Goal: Task Accomplishment & Management: Manage account settings

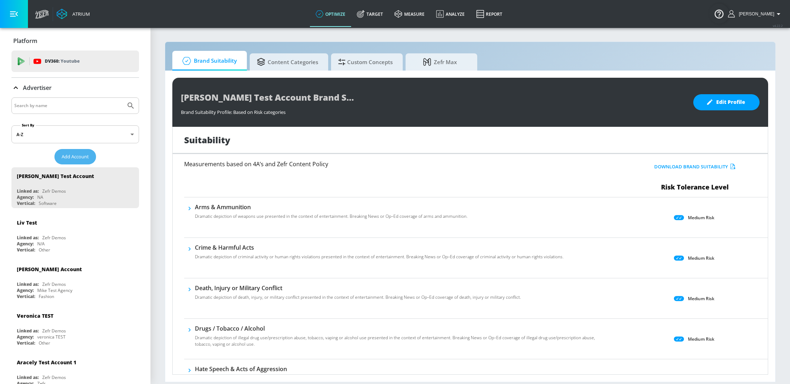
click at [62, 153] on span "Add Account" at bounding box center [75, 157] width 27 height 8
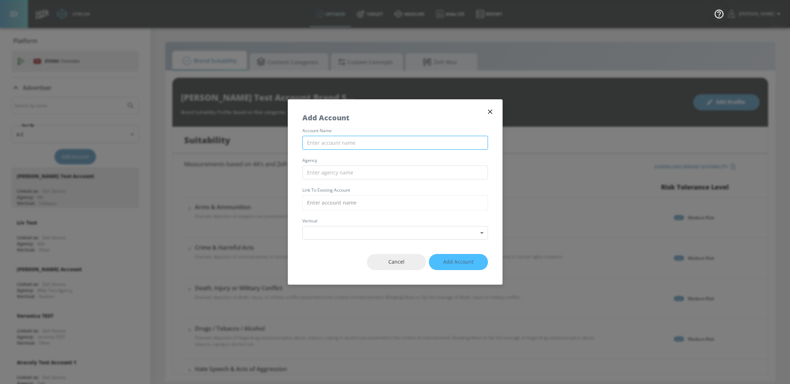
click at [349, 140] on input "text" at bounding box center [395, 143] width 186 height 14
type input "Air Canada Vacations YT - DV360"
click at [389, 171] on input "text" at bounding box center [395, 173] width 186 height 14
type input "Air Canada Vacations"
click at [382, 198] on input "text" at bounding box center [395, 202] width 186 height 15
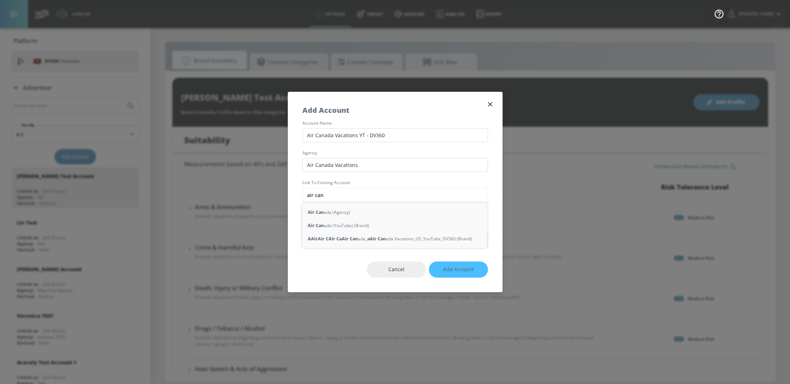
type input "air can"
click at [491, 107] on icon "button" at bounding box center [490, 104] width 8 height 8
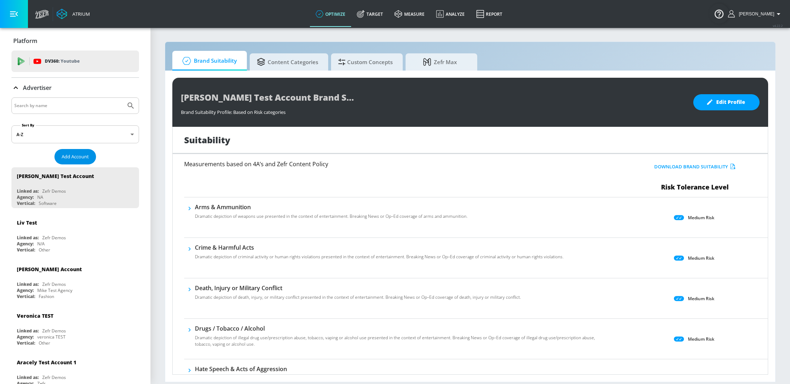
click at [80, 159] on span "Add Account" at bounding box center [75, 157] width 27 height 8
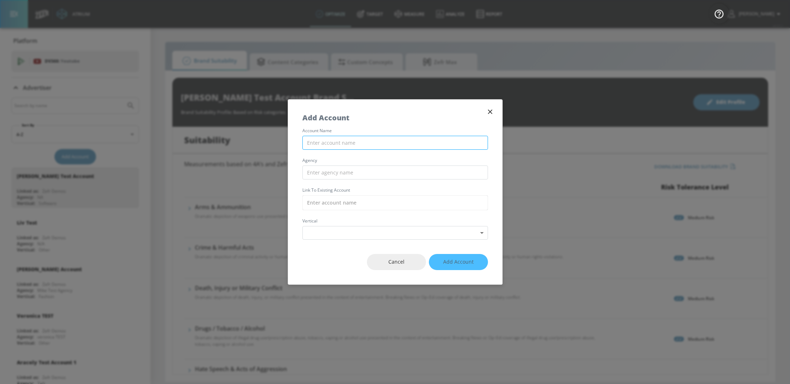
click at [332, 145] on input "text" at bounding box center [395, 143] width 186 height 14
type input "Air Canada Vacations - [GEOGRAPHIC_DATA]"
click at [332, 171] on input "text" at bounding box center [395, 173] width 186 height 14
type input "Air Canada Vacations"
click at [335, 197] on input "text" at bounding box center [395, 202] width 186 height 15
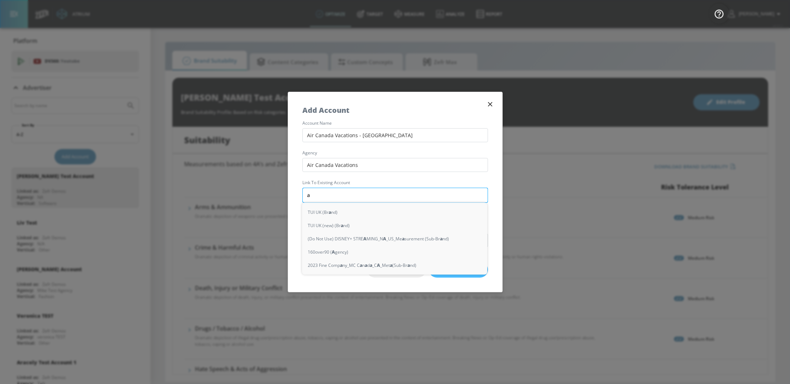
type input "ar"
click at [366, 238] on div "A ir [GEOGRAPHIC_DATA] ir [GEOGRAPHIC_DATA] Vacations_US_YouTube_DV360 (Brand)" at bounding box center [394, 238] width 185 height 13
type input "Air Canada_Air [GEOGRAPHIC_DATA] Vacations_US_YouTube_DV360 (Brand)"
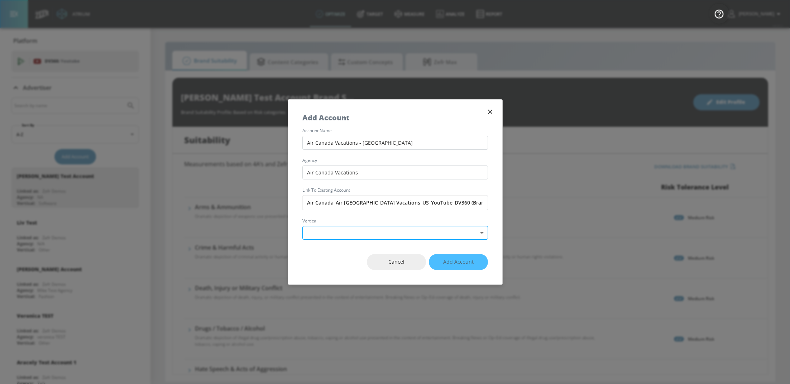
click at [425, 233] on body "Atrium optimize Target measure Analyze Report optimize Target measure Analyze R…" at bounding box center [395, 192] width 790 height 384
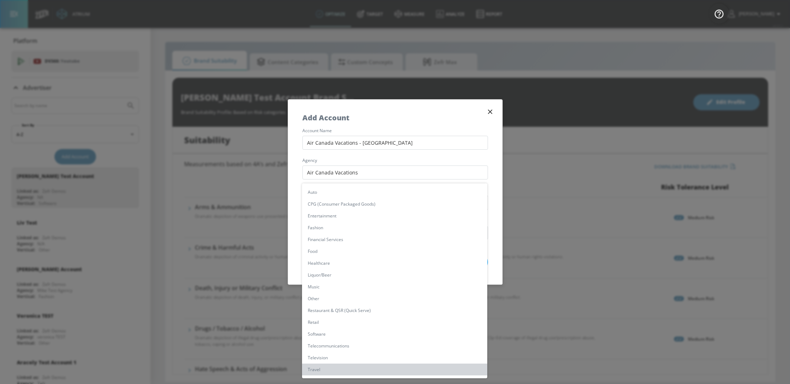
click at [327, 371] on li "Travel" at bounding box center [394, 370] width 185 height 12
type input "[object Object]"
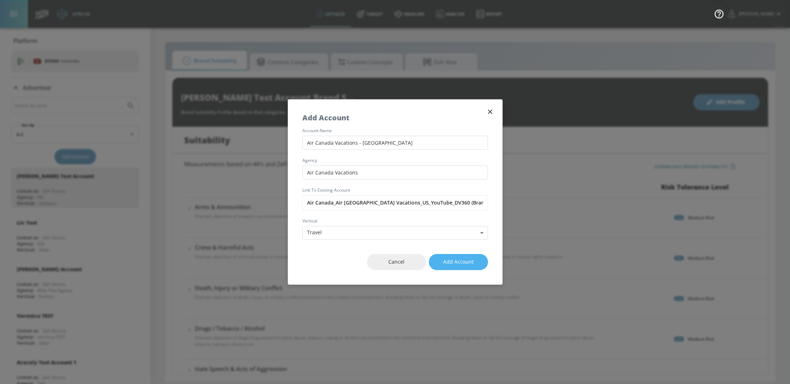
click at [459, 266] on span "Add Account" at bounding box center [458, 262] width 30 height 9
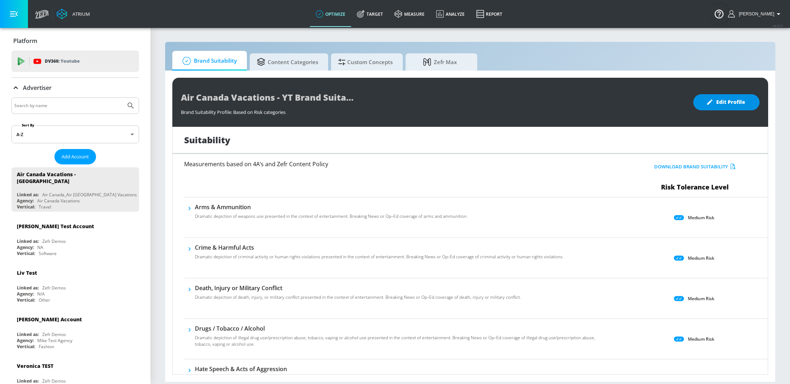
click at [746, 101] on button "Edit Profile" at bounding box center [726, 102] width 66 height 16
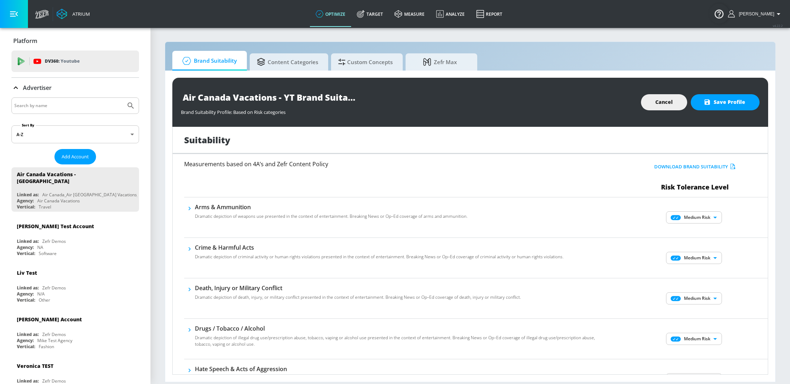
click at [699, 214] on body "Atrium optimize Target measure Analyze Report optimize Target measure Analyze R…" at bounding box center [395, 192] width 790 height 384
click at [701, 243] on p "Low Risk" at bounding box center [700, 242] width 18 height 6
type input "LOW"
click at [703, 253] on body "Atrium optimize Target measure Analyze Report optimize Target measure Analyze R…" at bounding box center [395, 192] width 790 height 384
click at [694, 283] on p "Low Risk" at bounding box center [700, 282] width 18 height 6
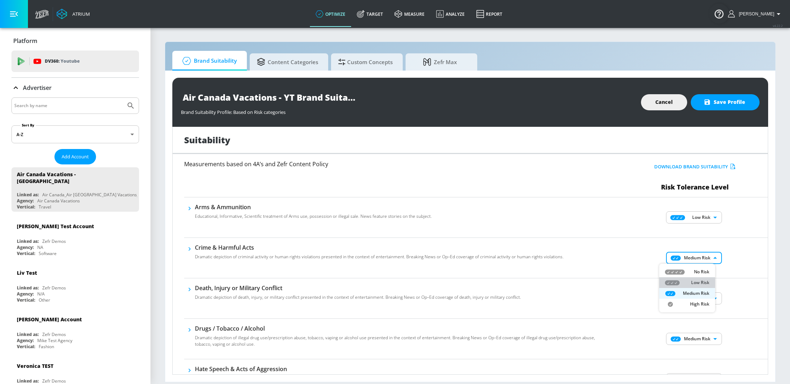
type input "LOW"
click at [693, 296] on body "Atrium optimize Target measure Analyze Report optimize Target measure Analyze R…" at bounding box center [395, 192] width 790 height 384
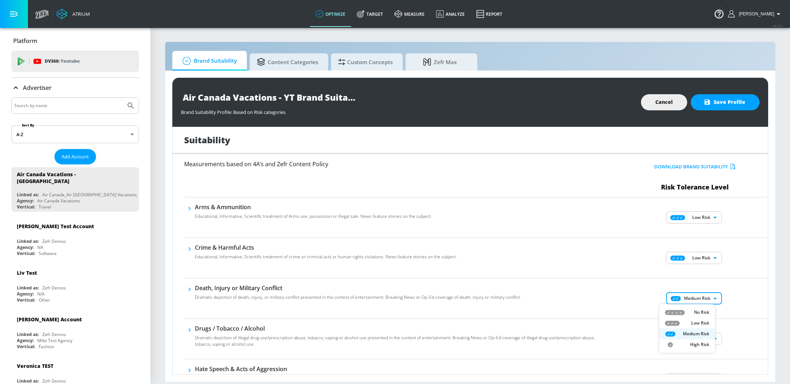
click at [703, 321] on p "Low Risk" at bounding box center [700, 323] width 18 height 6
type input "LOW"
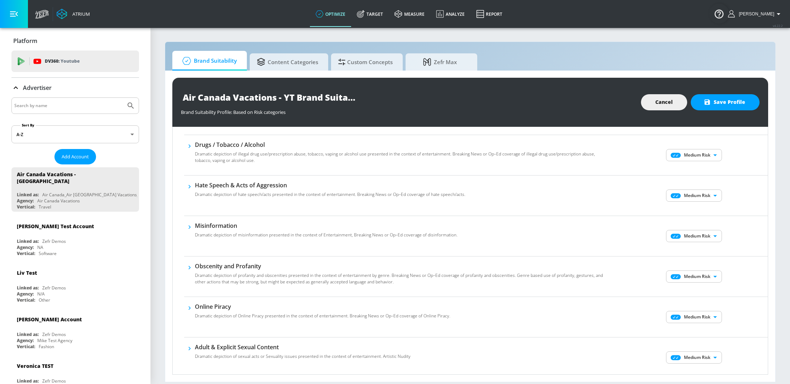
scroll to position [95, 0]
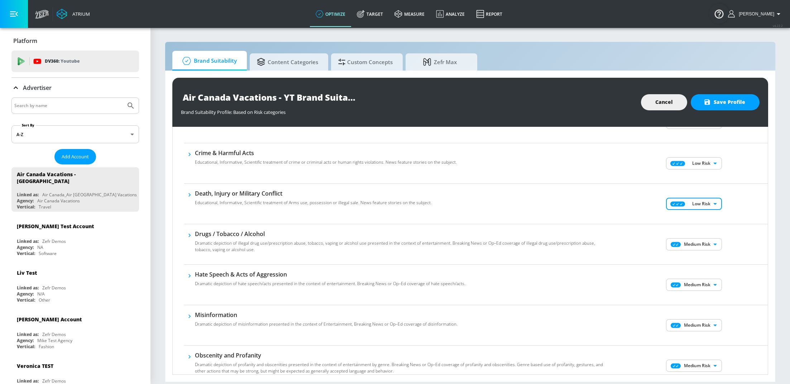
click at [687, 244] on body "Atrium optimize Target measure Analyze Report optimize Target measure Analyze R…" at bounding box center [395, 192] width 790 height 384
click at [697, 268] on p "Low Risk" at bounding box center [700, 268] width 18 height 6
type input "LOW"
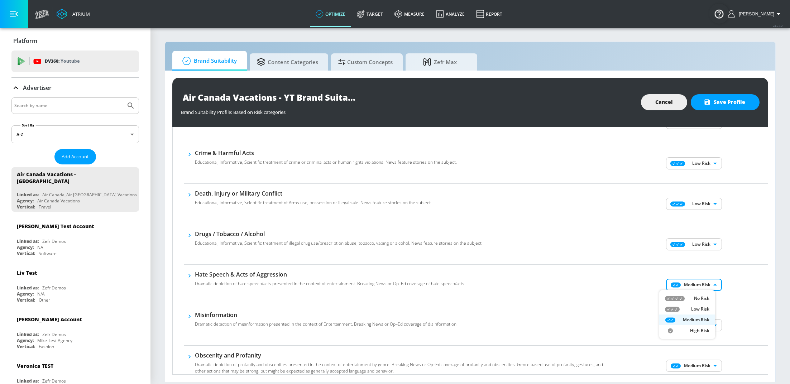
click at [691, 287] on body "Atrium optimize Target measure Analyze Report optimize Target measure Analyze R…" at bounding box center [395, 192] width 790 height 384
click at [696, 312] on p "Low Risk" at bounding box center [700, 309] width 18 height 6
type input "LOW"
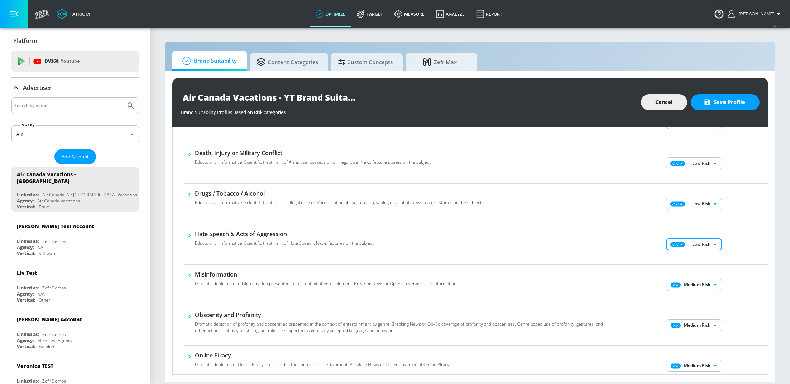
scroll to position [159, 0]
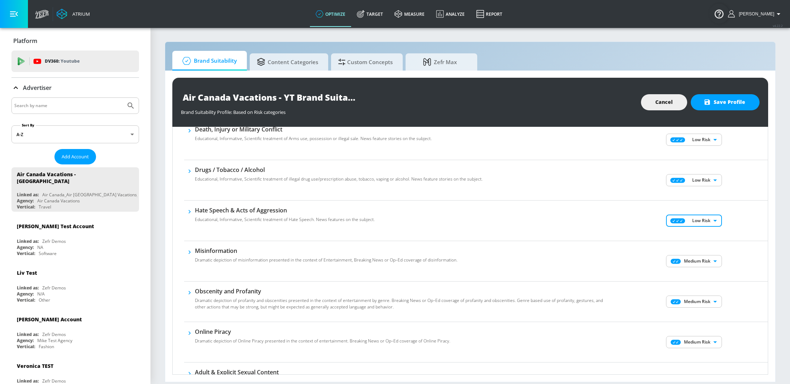
click at [708, 264] on body "Atrium optimize Target measure Analyze Report optimize Target measure Analyze R…" at bounding box center [395, 192] width 790 height 384
click at [706, 283] on p "Low Risk" at bounding box center [700, 285] width 18 height 6
type input "LOW"
click at [696, 302] on body "Atrium optimize Target measure Analyze Report optimize Target measure Analyze R…" at bounding box center [395, 192] width 790 height 384
click at [696, 325] on p "Low Risk" at bounding box center [700, 326] width 18 height 6
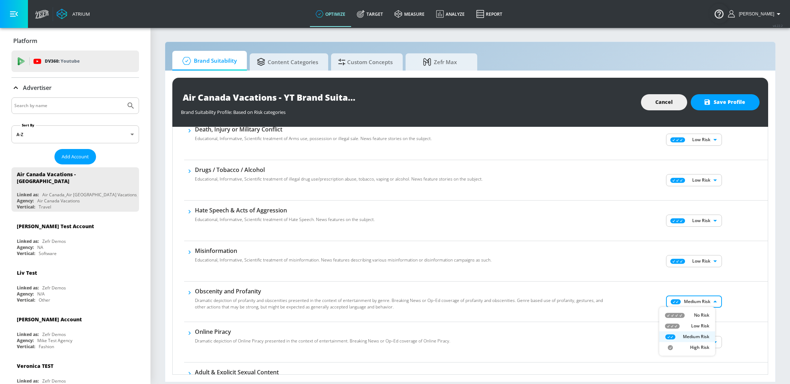
type input "LOW"
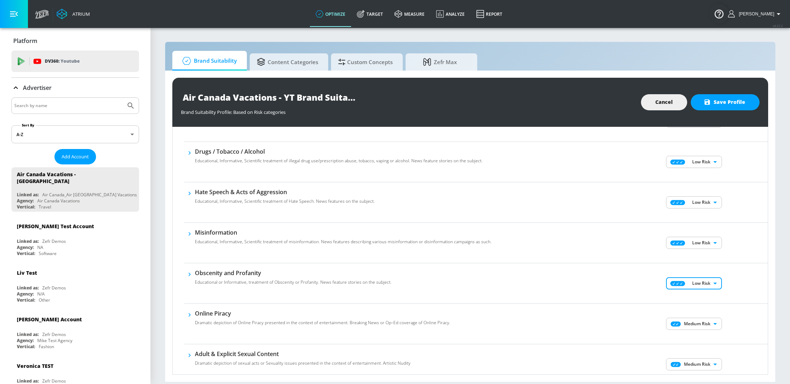
scroll to position [241, 0]
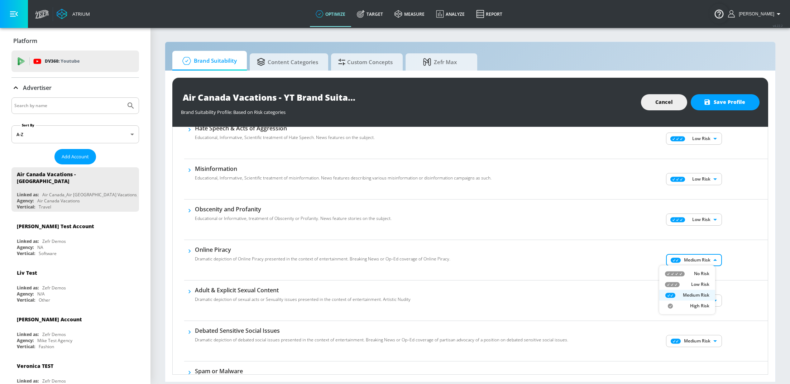
click at [699, 263] on body "Atrium optimize Target measure Analyze Report optimize Target measure Analyze R…" at bounding box center [395, 192] width 790 height 384
click at [696, 284] on p "Low Risk" at bounding box center [700, 284] width 18 height 6
type input "LOW"
click at [691, 302] on body "Atrium optimize Target measure Analyze Report optimize Target measure Analyze R…" at bounding box center [395, 192] width 790 height 384
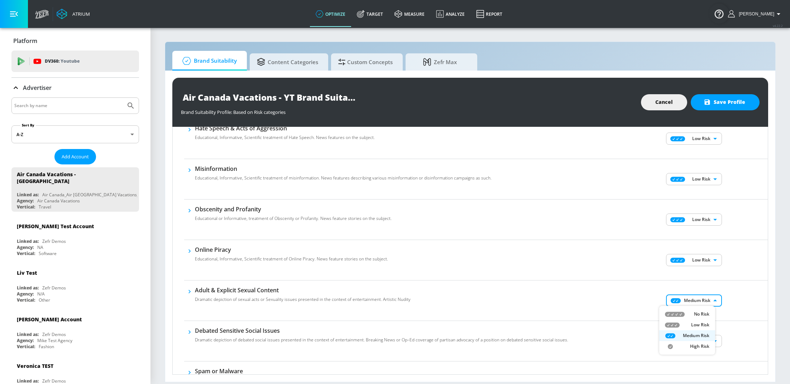
click at [705, 327] on p "Low Risk" at bounding box center [700, 325] width 18 height 6
type input "LOW"
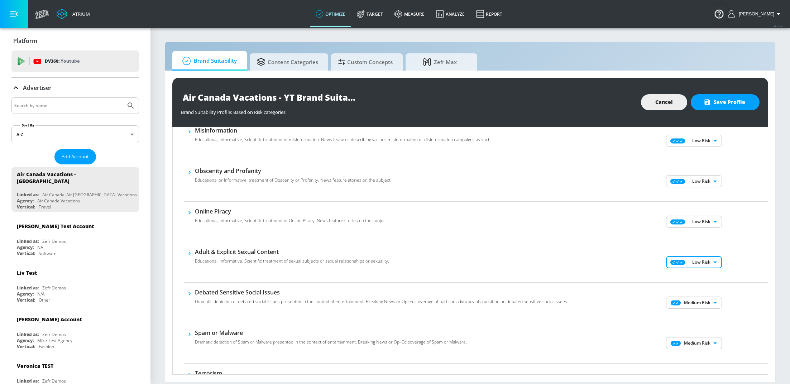
scroll to position [322, 0]
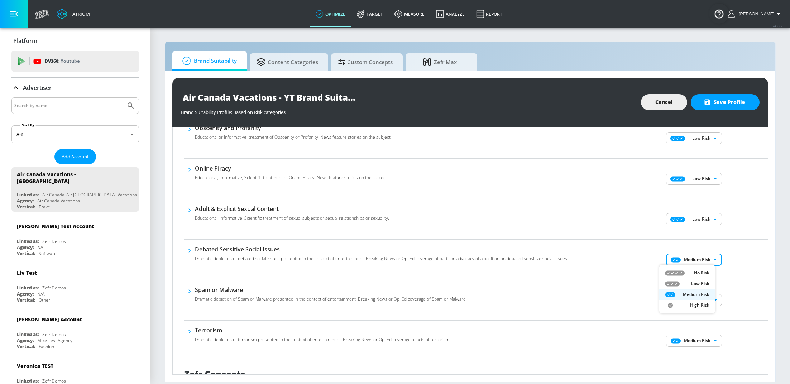
click at [695, 261] on body "Atrium optimize Target measure Analyze Report optimize Target measure Analyze R…" at bounding box center [395, 192] width 790 height 384
click at [705, 285] on p "Low Risk" at bounding box center [700, 283] width 18 height 6
type input "LOW"
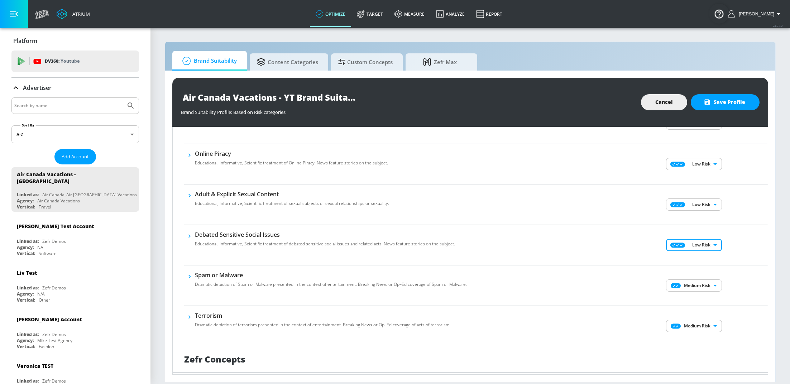
scroll to position [396, 0]
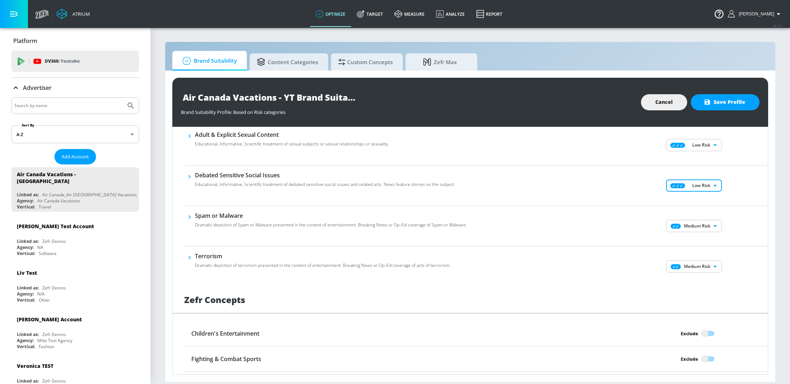
click at [691, 224] on body "Atrium optimize Target measure Analyze Report optimize Target measure Analyze R…" at bounding box center [395, 192] width 790 height 384
click at [699, 250] on p "Low Risk" at bounding box center [700, 250] width 18 height 6
type input "LOW"
click at [697, 268] on body "Atrium optimize Target measure Analyze Report optimize Target measure Analyze R…" at bounding box center [395, 192] width 790 height 384
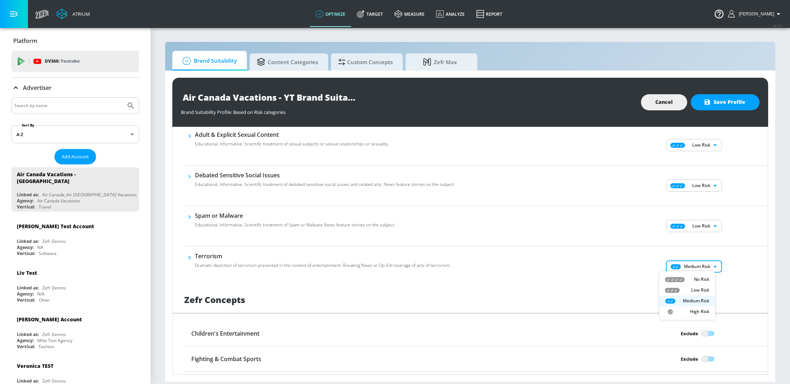
drag, startPoint x: 704, startPoint y: 287, endPoint x: 708, endPoint y: 286, distance: 3.7
click at [704, 287] on p "Low Risk" at bounding box center [700, 290] width 18 height 6
type input "LOW"
click at [734, 269] on div "Low Risk LOW ​" at bounding box center [695, 266] width 146 height 29
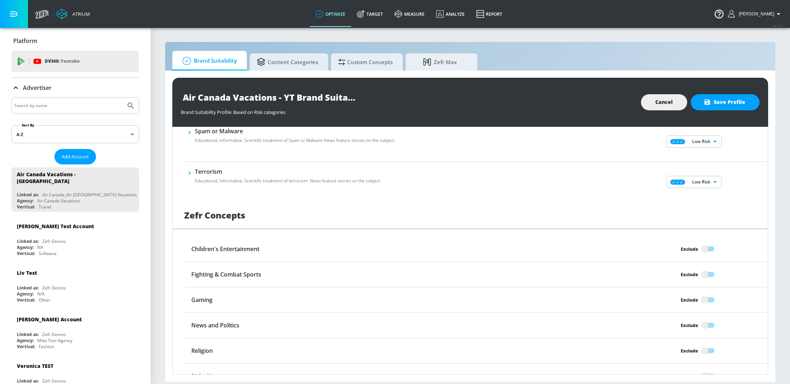
click at [704, 245] on input "Exclude" at bounding box center [704, 249] width 41 height 14
checkbox input "true"
click at [701, 294] on input "Exclude" at bounding box center [704, 300] width 41 height 14
checkbox input "true"
click at [702, 275] on input "Exclude" at bounding box center [704, 275] width 41 height 14
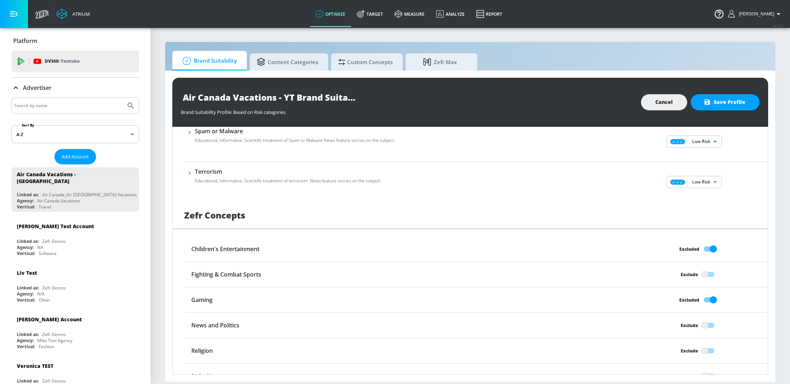
checkbox input "true"
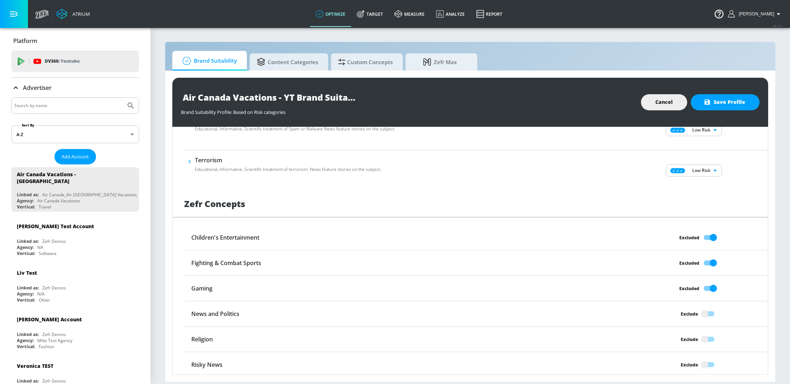
scroll to position [493, 0]
click at [702, 359] on input "Exclude" at bounding box center [704, 364] width 41 height 14
checkbox input "true"
click at [700, 310] on input "Exclude" at bounding box center [704, 313] width 41 height 14
checkbox input "true"
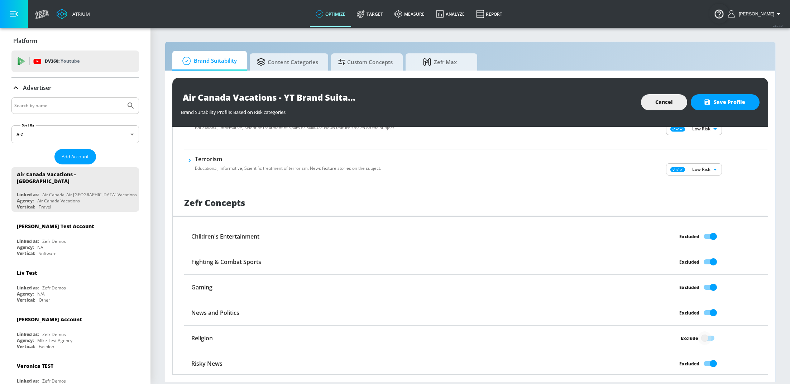
click at [704, 334] on input "Exclude" at bounding box center [704, 338] width 41 height 14
checkbox input "true"
click at [723, 107] on button "Save Profile" at bounding box center [725, 102] width 69 height 16
